Goal: Find specific page/section: Find specific page/section

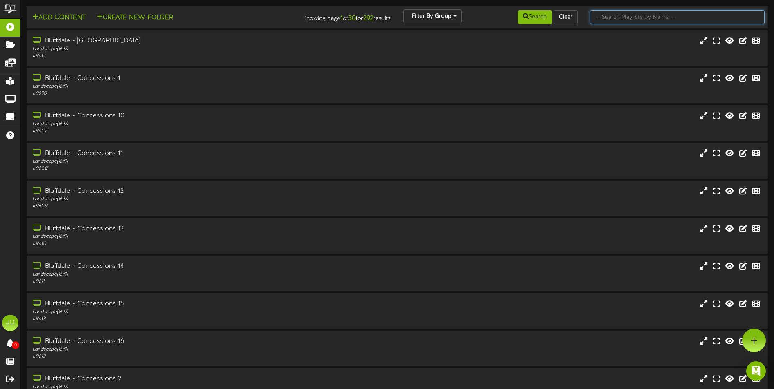
click at [644, 20] on input "text" at bounding box center [677, 17] width 175 height 14
type input "surprise"
click at [523, 20] on button "Search" at bounding box center [535, 17] width 34 height 14
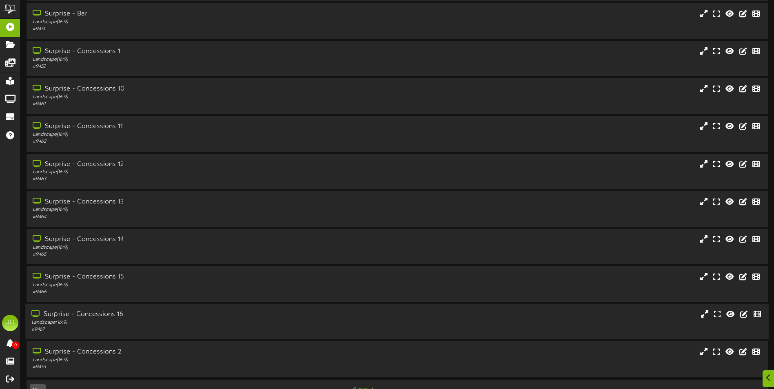
scroll to position [49, 0]
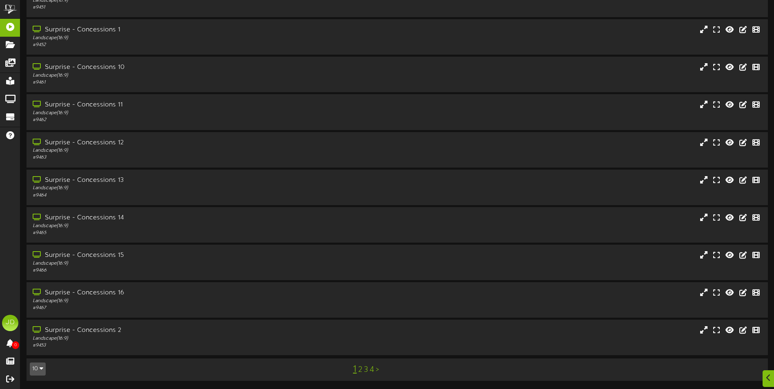
click at [364, 370] on link "3" at bounding box center [366, 370] width 4 height 9
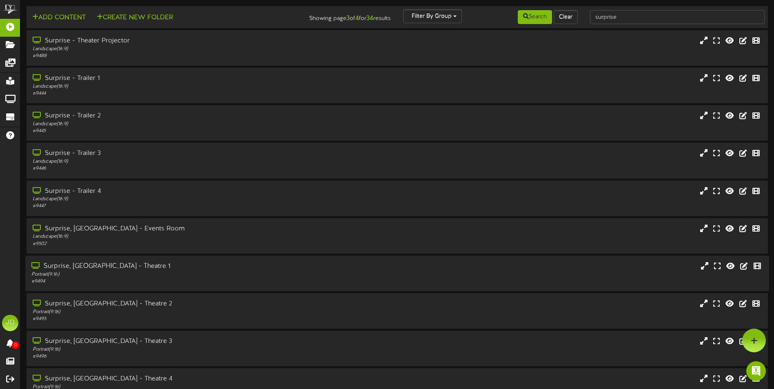
click at [156, 277] on div "Portrait ( 9:16 )" at bounding box center [180, 274] width 298 height 7
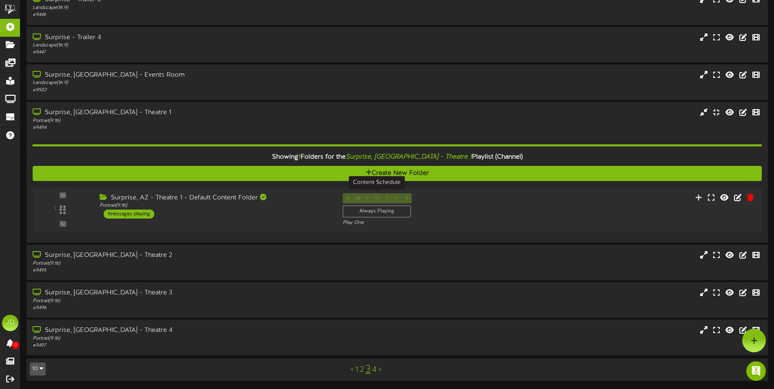
scroll to position [154, 0]
click at [213, 205] on div "Portrait ( 9:16 )" at bounding box center [212, 205] width 234 height 7
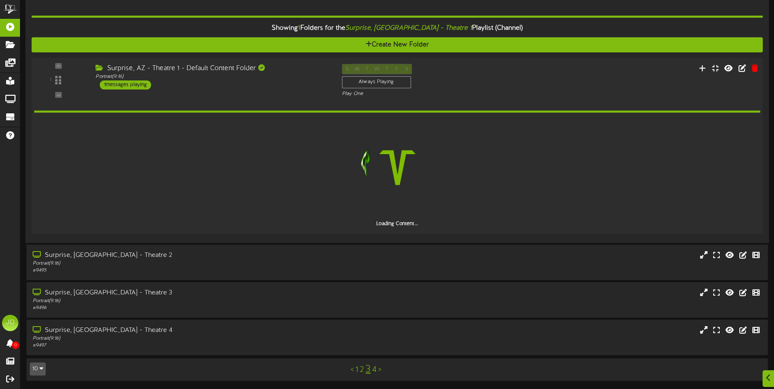
scroll to position [282, 0]
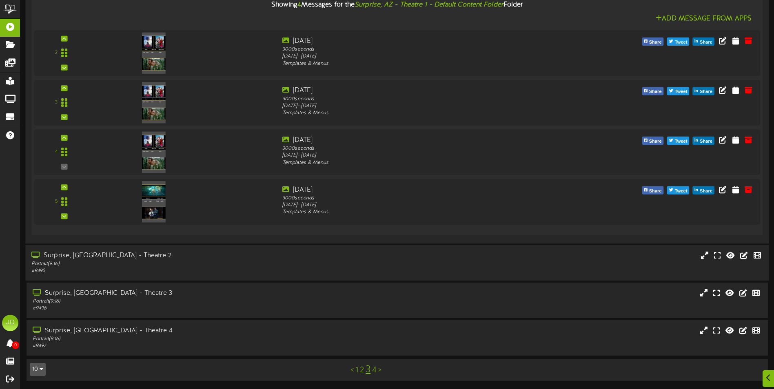
click at [195, 264] on div "Portrait ( 9:16 )" at bounding box center [180, 263] width 298 height 7
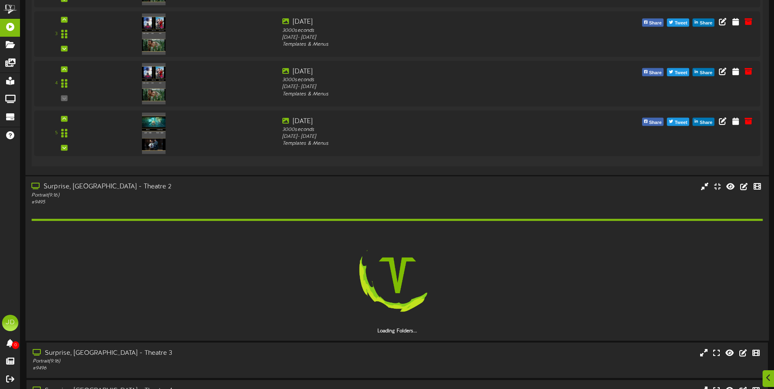
scroll to position [529, 0]
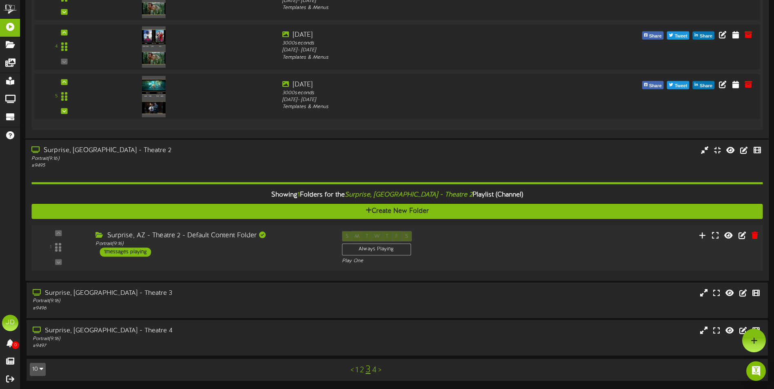
click at [270, 259] on div "1 ( 9:16" at bounding box center [397, 247] width 739 height 33
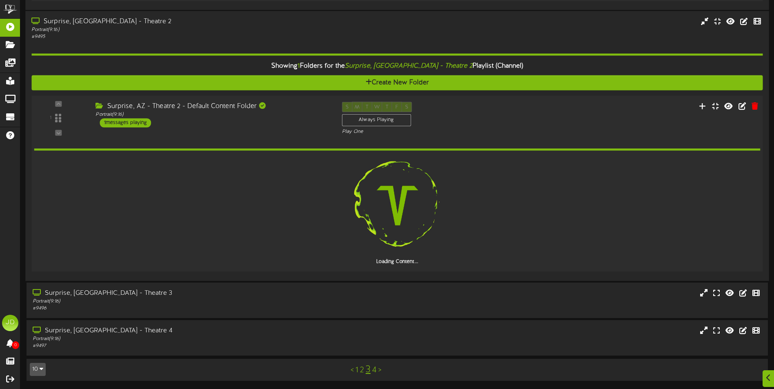
scroll to position [606, 0]
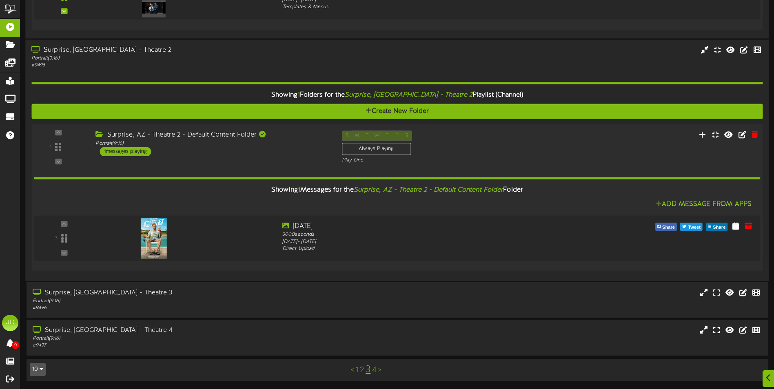
click at [275, 281] on div "Surprise, AZ - Theatre 2 Portrait ( 9:16 ) # 9495" at bounding box center [397, 161] width 754 height 242
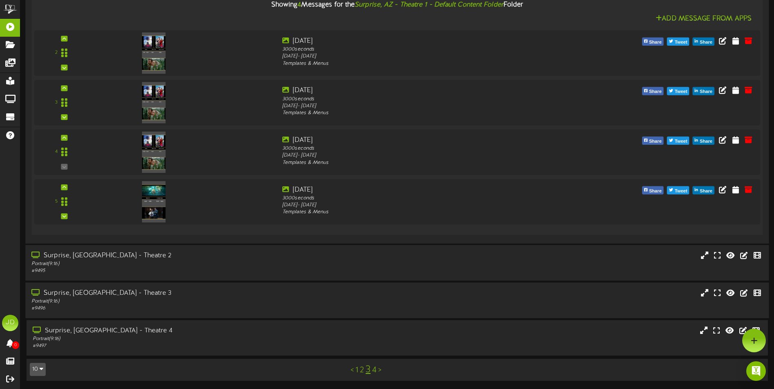
click at [280, 298] on div "Portrait ( 9:16 )" at bounding box center [180, 301] width 298 height 7
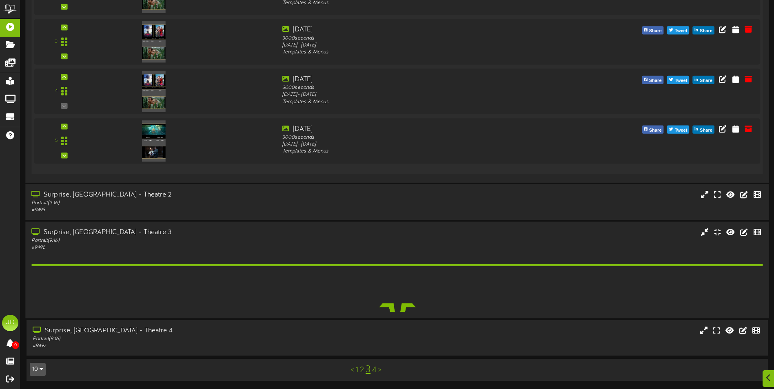
scroll to position [529, 0]
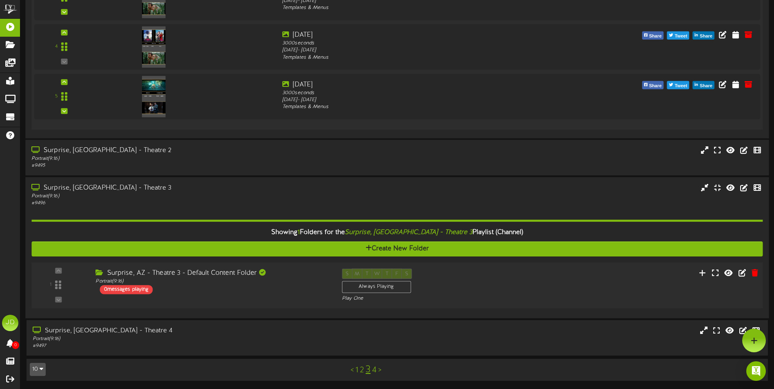
click at [302, 289] on div "Surprise, AZ - Theatre 3 - Default Content Folder Portrait ( 9:16 ) 0 messages …" at bounding box center [212, 282] width 246 height 26
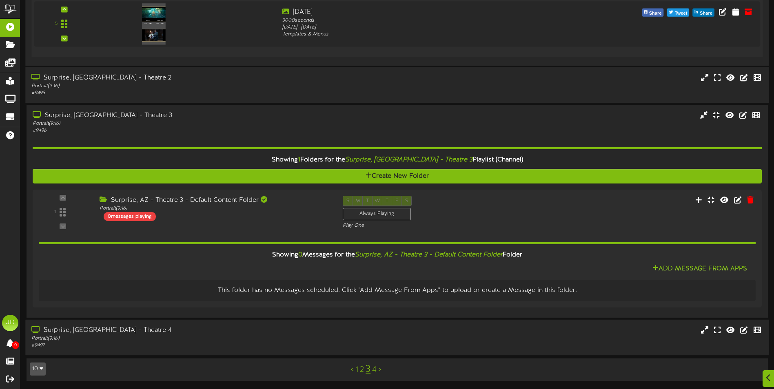
click at [260, 337] on div "Portrait ( 9:16 )" at bounding box center [180, 338] width 298 height 7
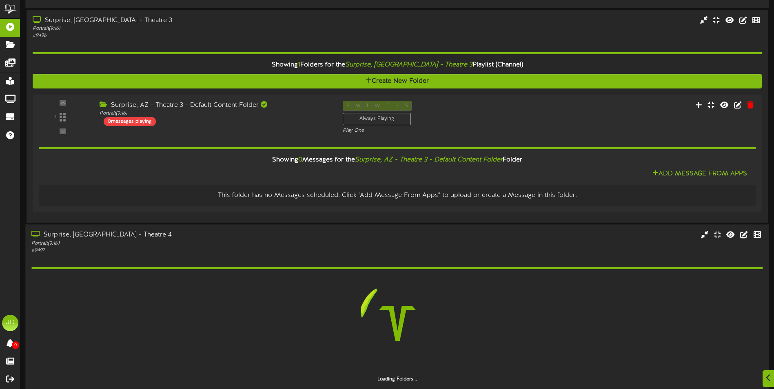
scroll to position [707, 0]
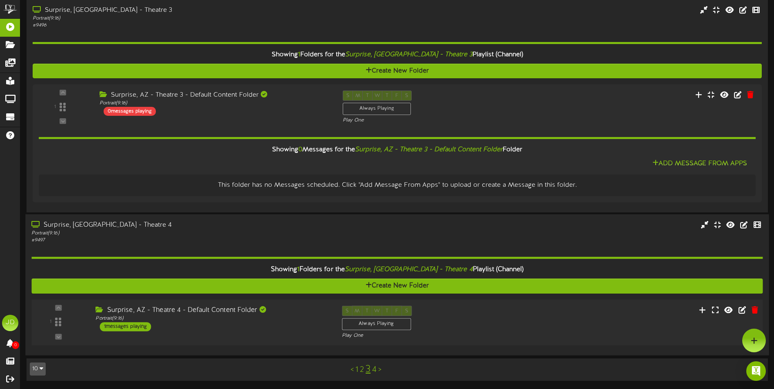
click at [265, 324] on div "Surprise, AZ - Theatre 4 - Default Content Folder Portrait ( 9:16 ) 1 messages …" at bounding box center [212, 319] width 246 height 26
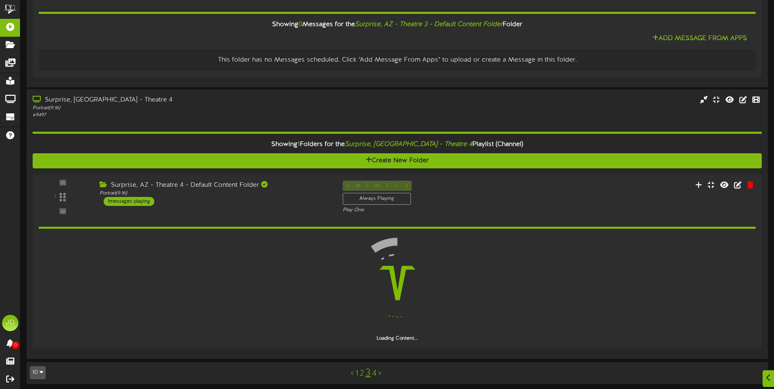
scroll to position [783, 0]
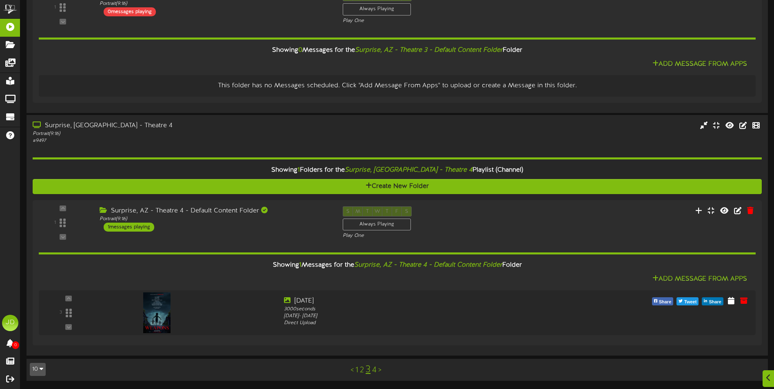
click at [375, 367] on link "4" at bounding box center [374, 370] width 4 height 9
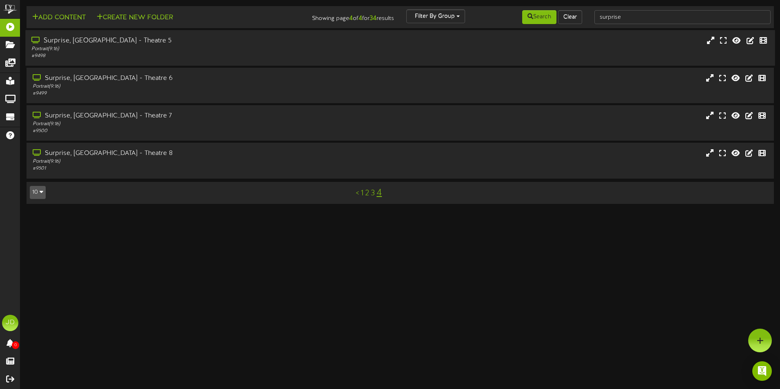
click at [163, 59] on div "Surprise, AZ - Theatre 5 Portrait ( 9:16 ) # 9498" at bounding box center [400, 48] width 750 height 36
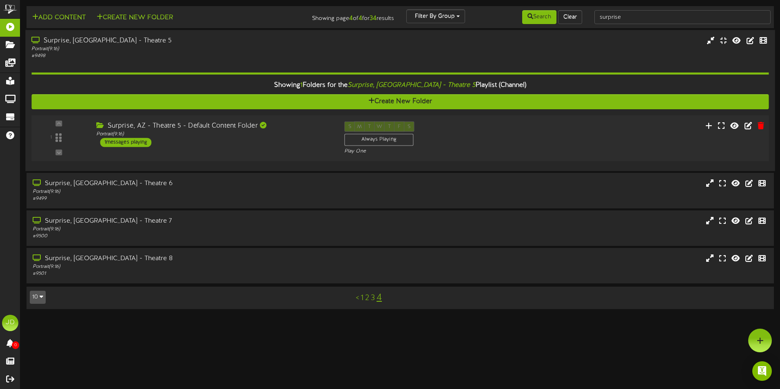
click at [285, 144] on div "Surprise, AZ - Theatre 5 - Default Content Folder Portrait ( 9:16 ) 1 messages …" at bounding box center [214, 135] width 248 height 26
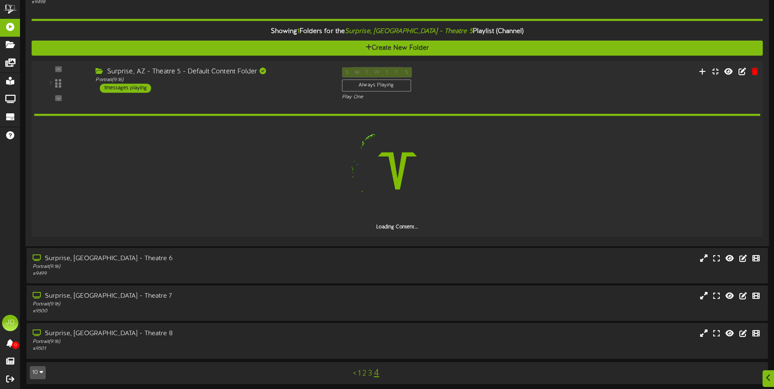
scroll to position [57, 0]
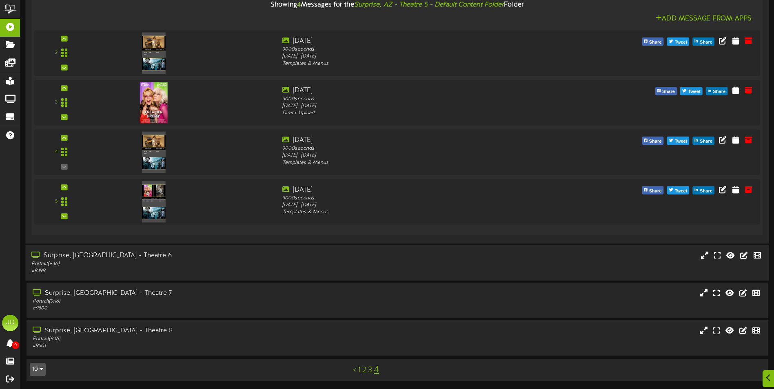
click at [220, 254] on div "Surprise, AZ - Theatre 6" at bounding box center [180, 255] width 298 height 9
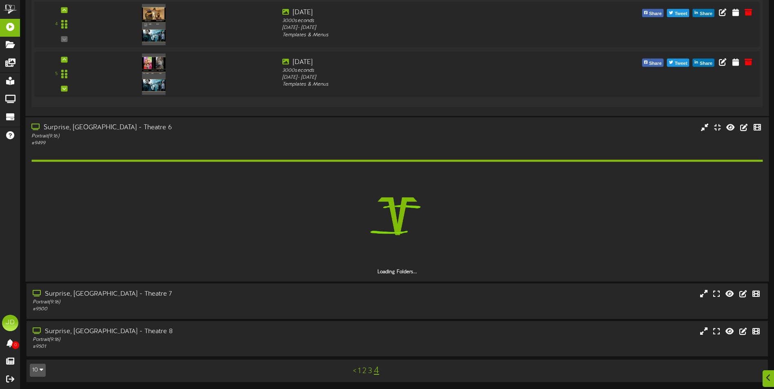
scroll to position [304, 0]
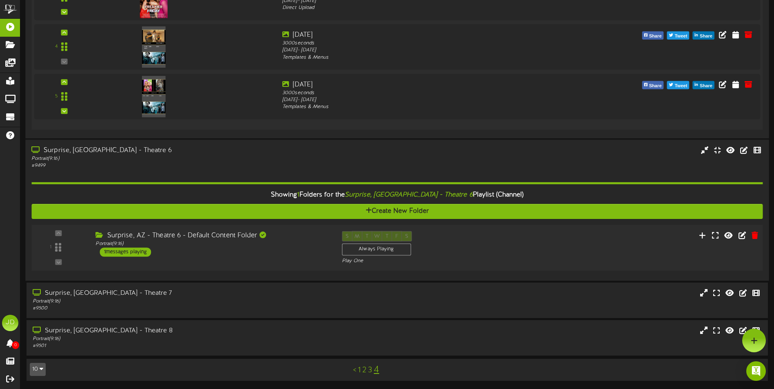
click at [237, 255] on div "Surprise, AZ - Theatre 6 - Default Content Folder Portrait ( 9:16 ) 1 messages …" at bounding box center [212, 244] width 246 height 26
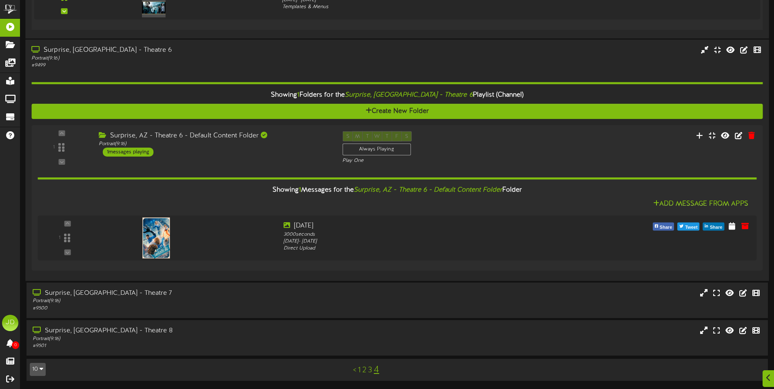
scroll to position [380, 0]
click at [260, 286] on div "Surprise, AZ - Theatre 7 Portrait ( 9:16 ) # 9500" at bounding box center [397, 300] width 744 height 36
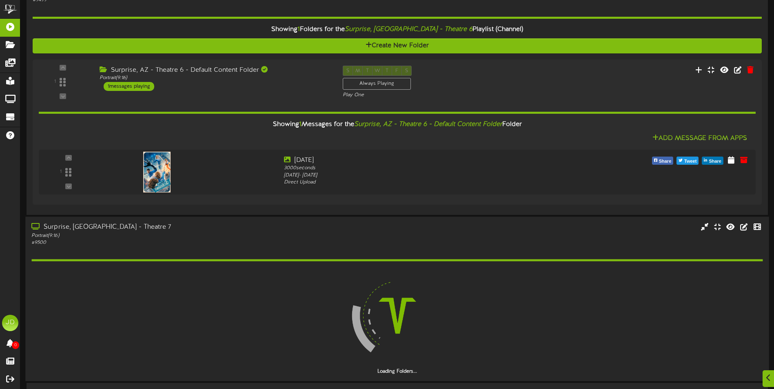
scroll to position [508, 0]
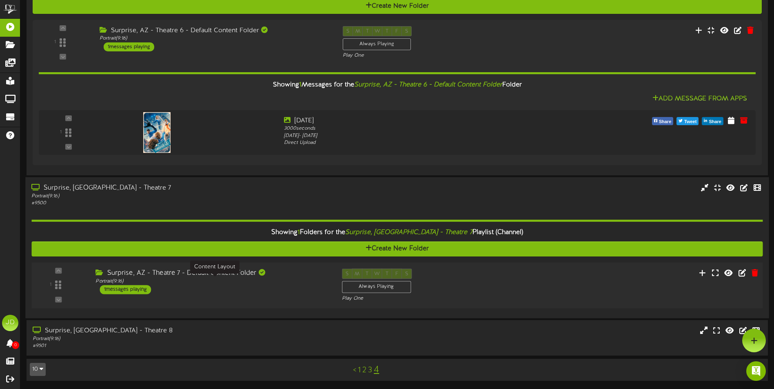
click at [267, 282] on div "Portrait ( 9:16 )" at bounding box center [212, 281] width 234 height 7
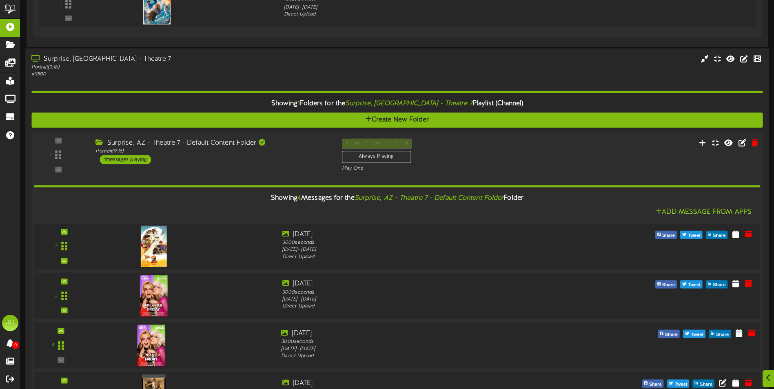
scroll to position [732, 0]
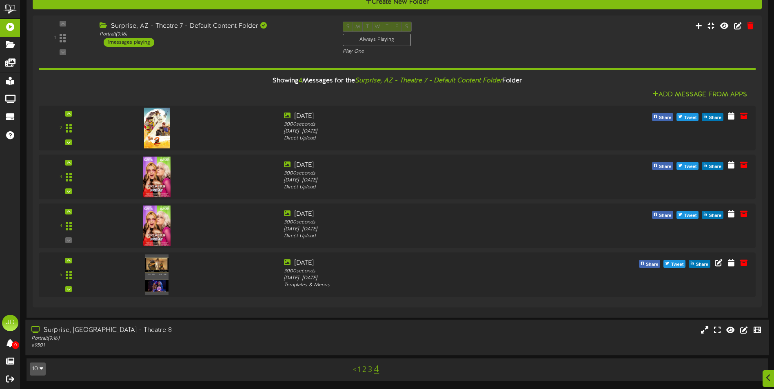
click at [284, 335] on div "Surprise, AZ - Theatre 8" at bounding box center [180, 330] width 298 height 9
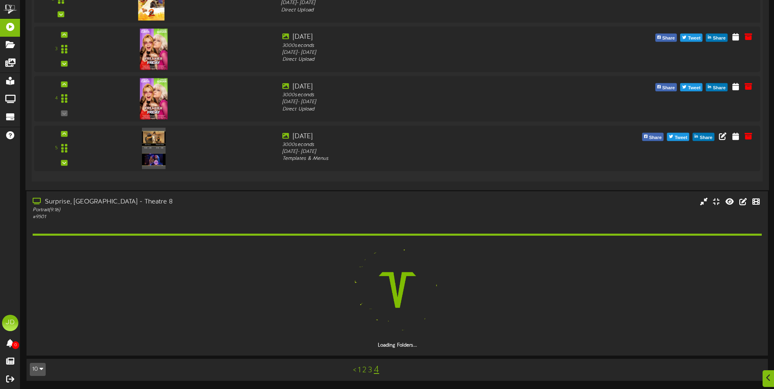
scroll to position [837, 0]
